Goal: Find specific page/section: Find specific page/section

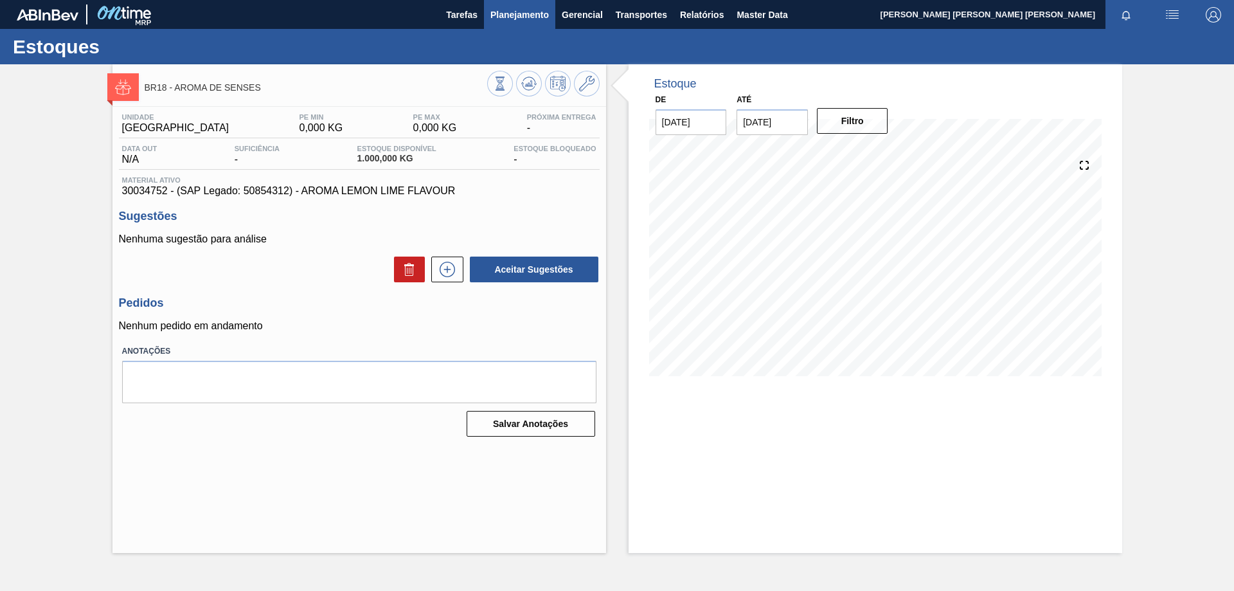
click at [528, 20] on span "Planejamento" at bounding box center [519, 14] width 58 height 15
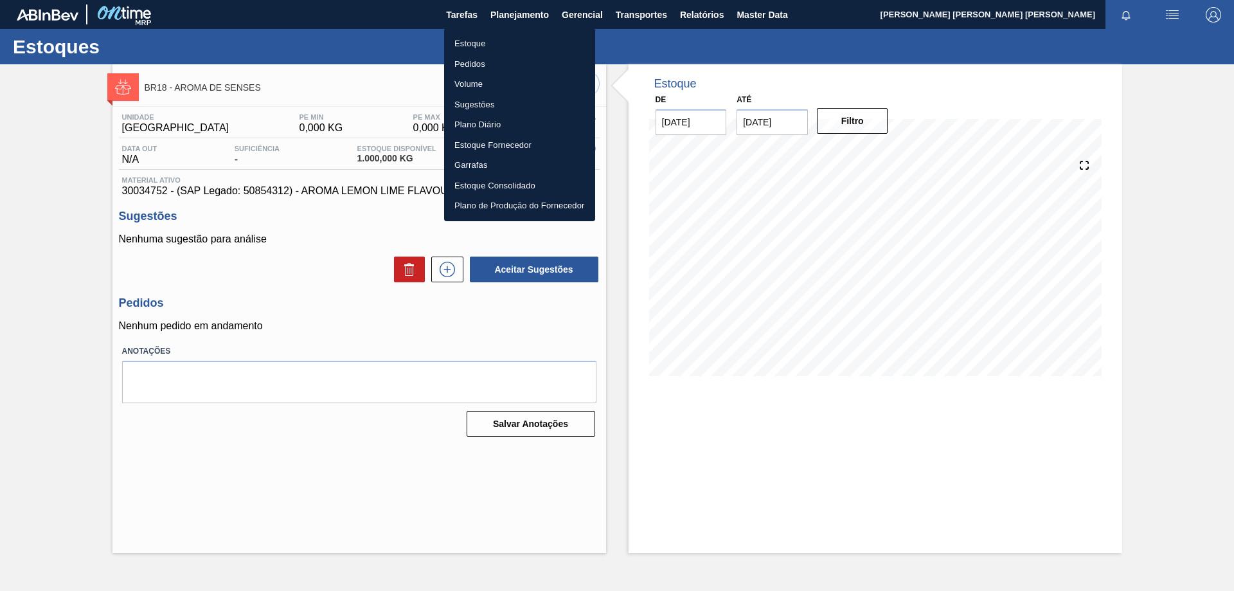
click at [459, 41] on li "Estoque" at bounding box center [519, 43] width 151 height 21
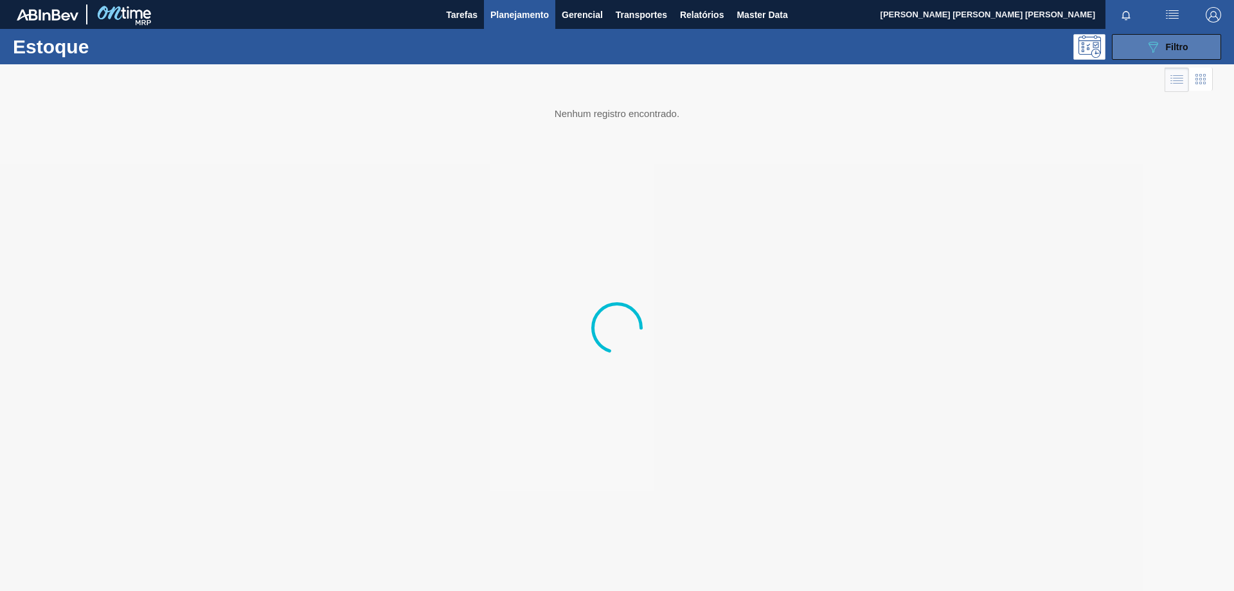
click at [1155, 42] on icon at bounding box center [1153, 47] width 10 height 11
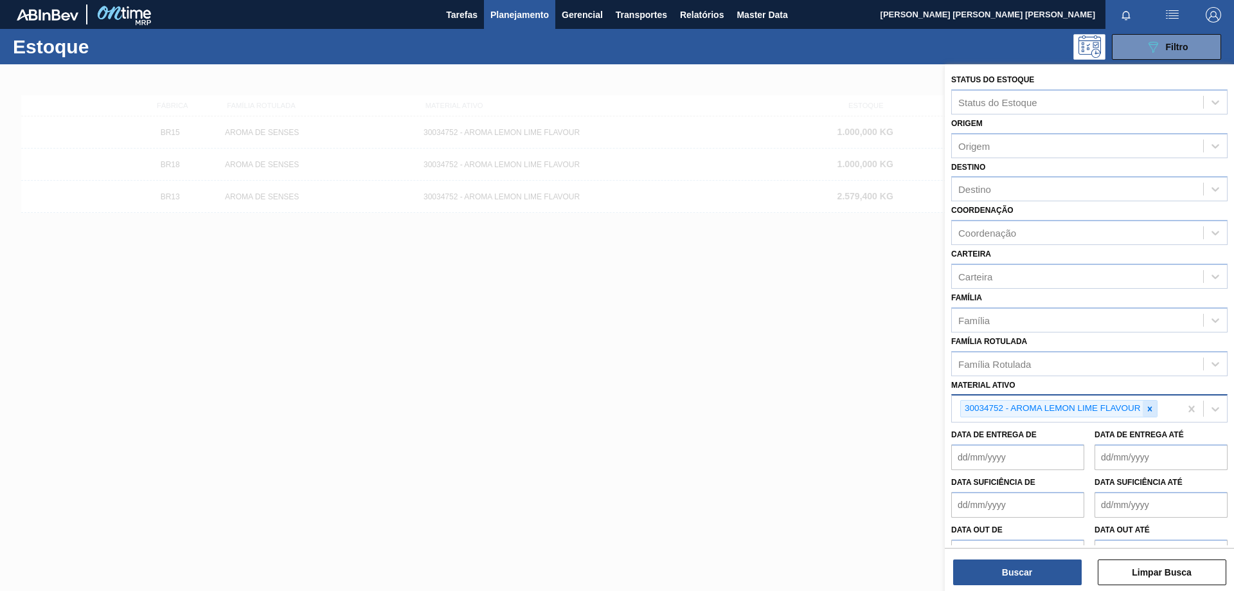
click at [1153, 407] on icon at bounding box center [1149, 408] width 9 height 9
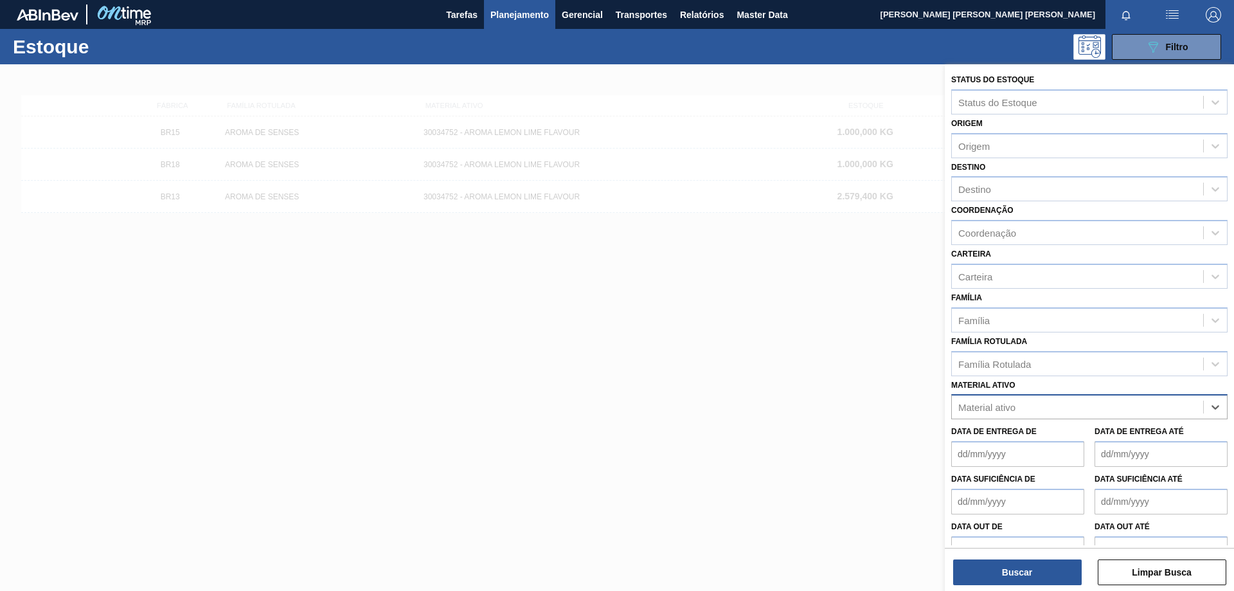
paste ativo "FILME CONT 620X80 GT 269ML C 8 NIV25"
type ativo "FILME CONT 620X80 GT 269ML C 8 NIV25"
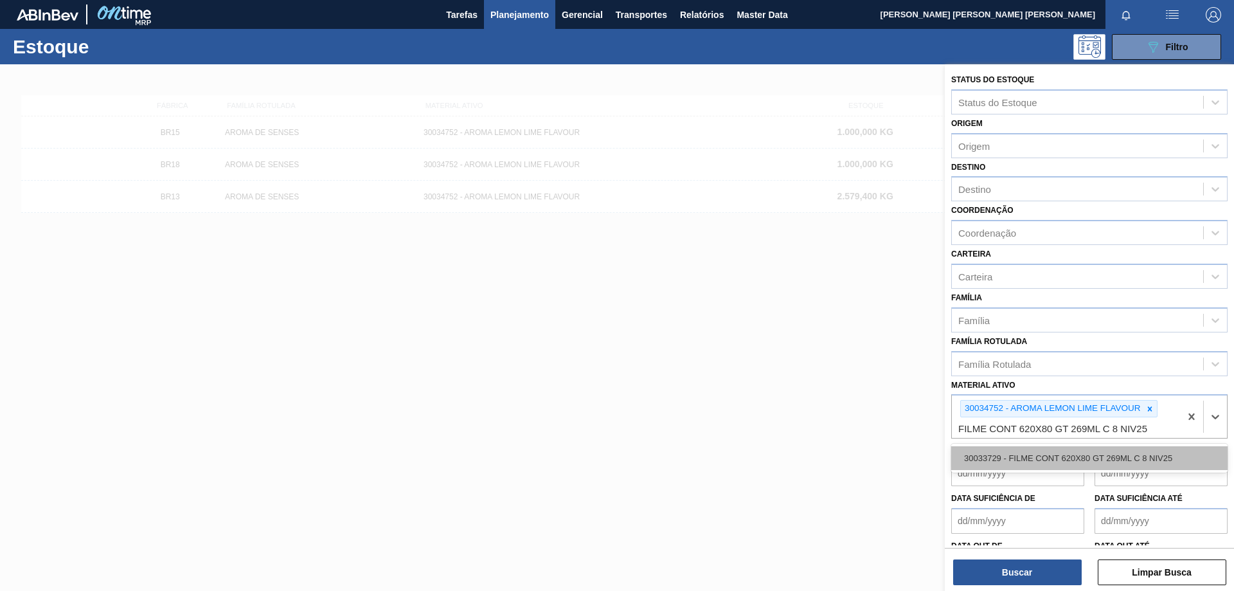
click at [1058, 459] on div "30033729 - FILME CONT 620X80 GT 269ML C 8 NIV25" at bounding box center [1089, 458] width 276 height 24
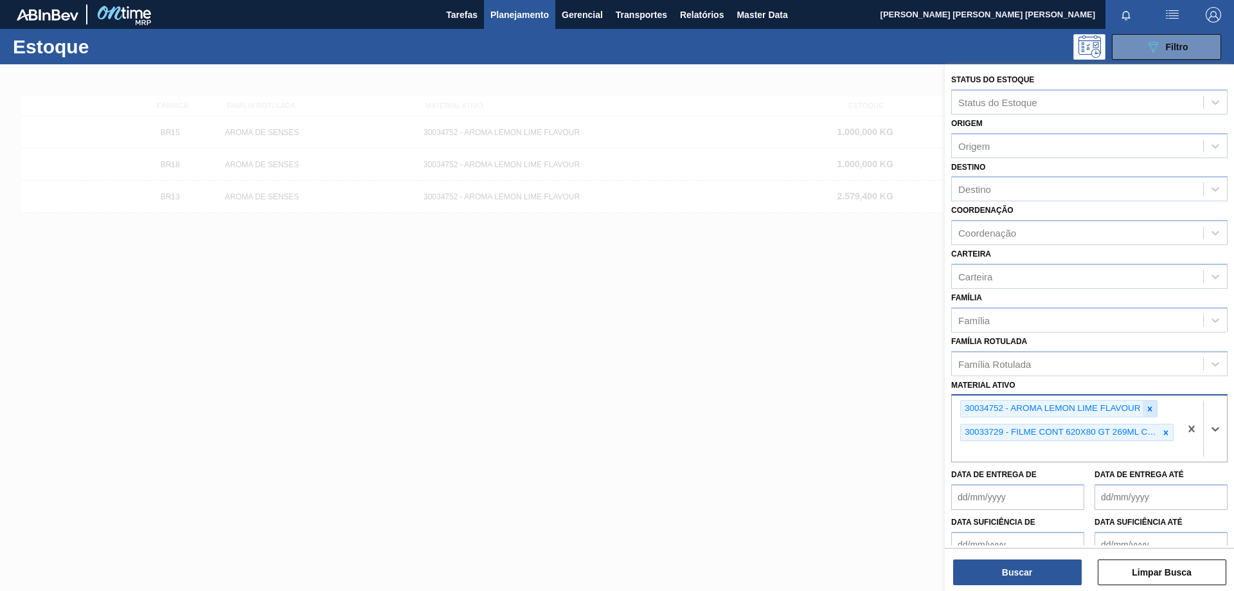
click at [1151, 405] on icon at bounding box center [1149, 408] width 9 height 9
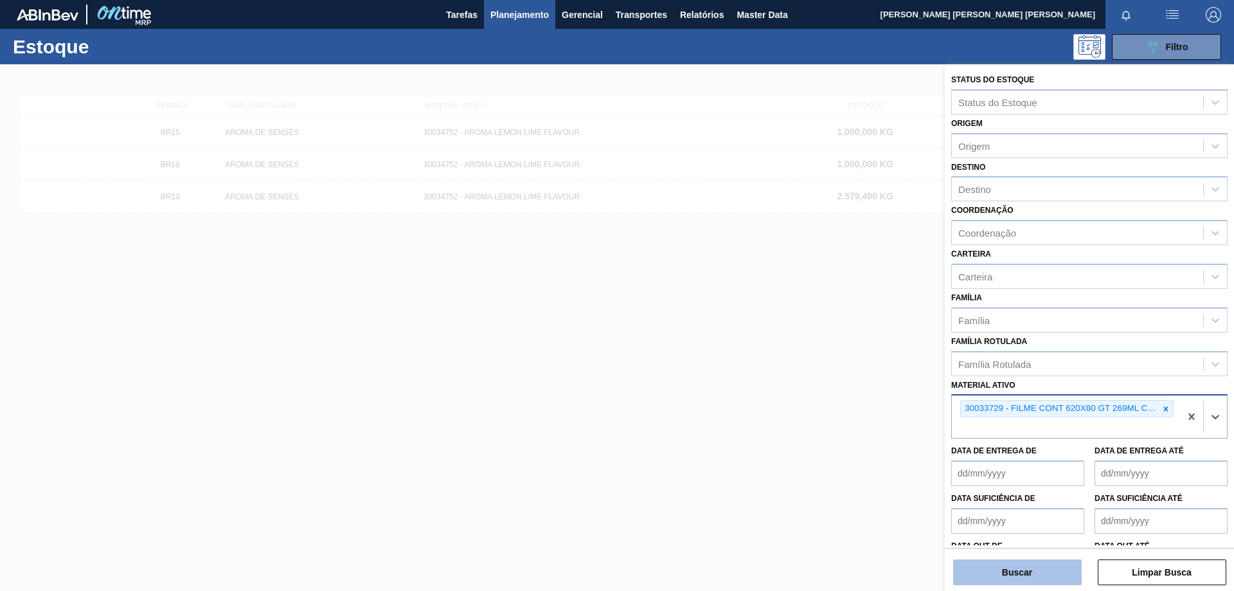
click at [1036, 578] on button "Buscar" at bounding box center [1017, 572] width 129 height 26
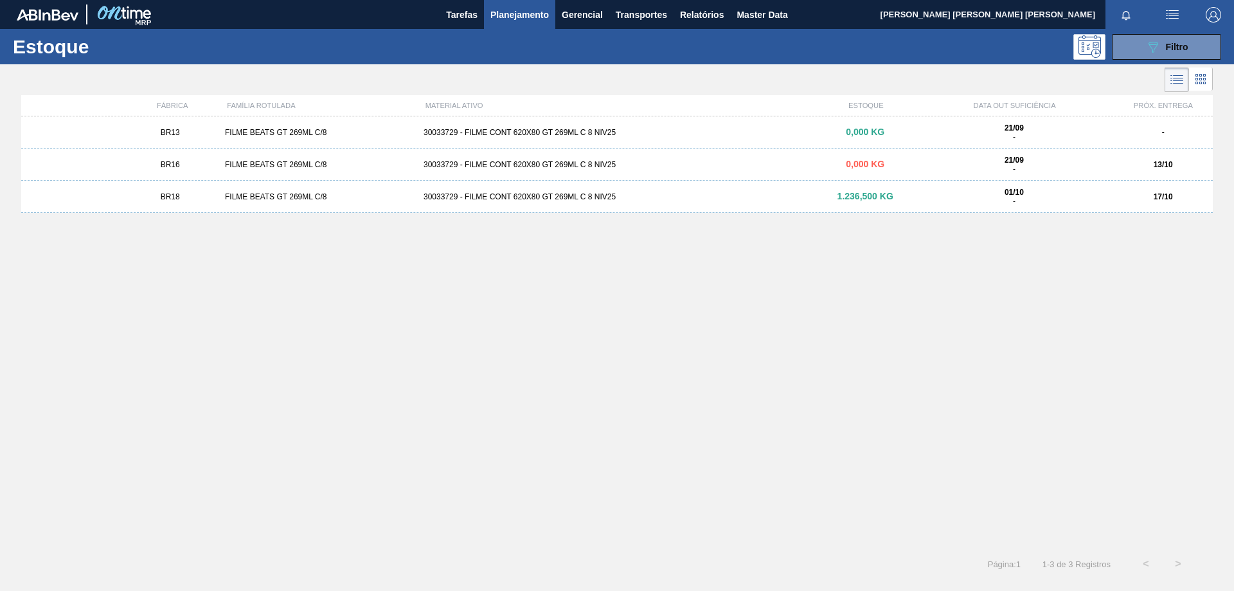
click at [553, 162] on div "30033729 - FILME CONT 620X80 GT 269ML C 8 NIV25" at bounding box center [616, 164] width 397 height 9
